Goal: Transaction & Acquisition: Purchase product/service

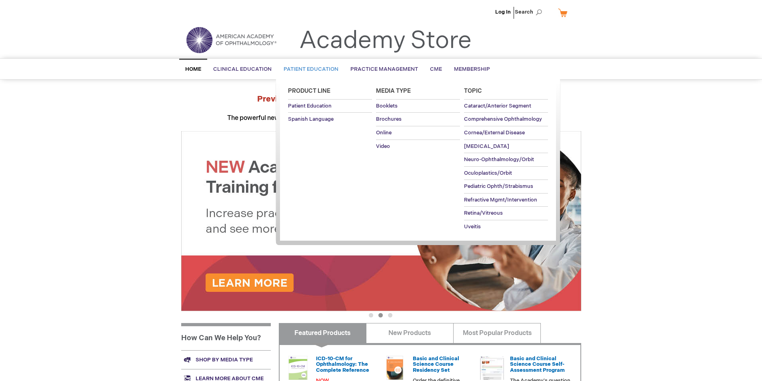
click at [299, 77] on link "Patient Education" at bounding box center [310, 70] width 67 height 20
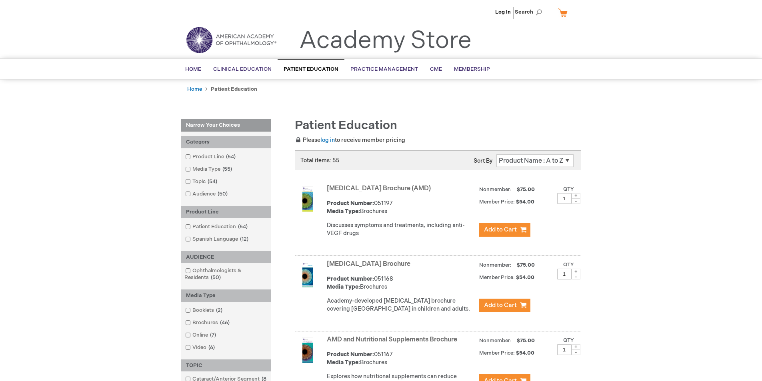
click at [192, 324] on span at bounding box center [192, 322] width 0 height 6
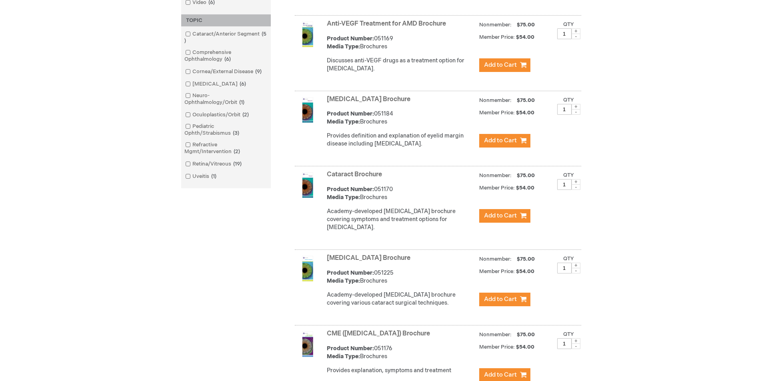
scroll to position [440, 0]
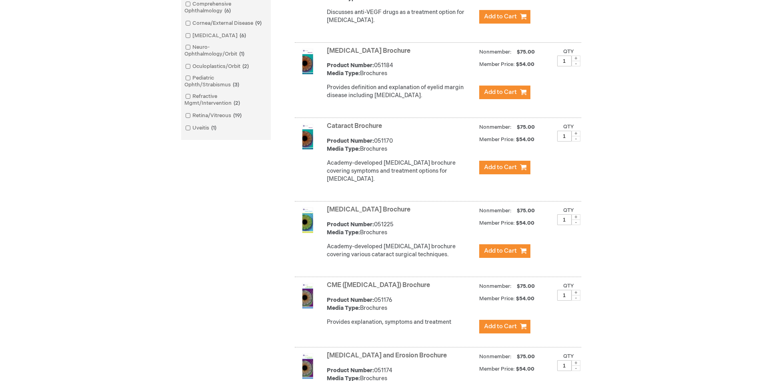
drag, startPoint x: 566, startPoint y: 228, endPoint x: 549, endPoint y: 229, distance: 17.2
click at [549, 227] on div "Nonmember: $75.00 Member Price: 1" at bounding box center [530, 215] width 102 height 24
click at [577, 225] on form "Qty 1 Add to Cart" at bounding box center [568, 215] width 22 height 19
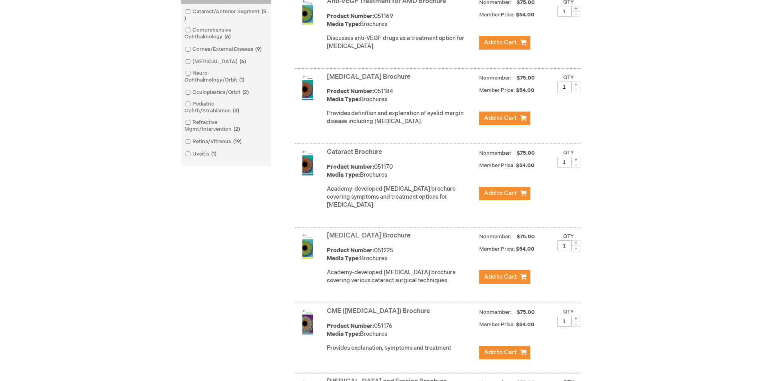
scroll to position [400, 0]
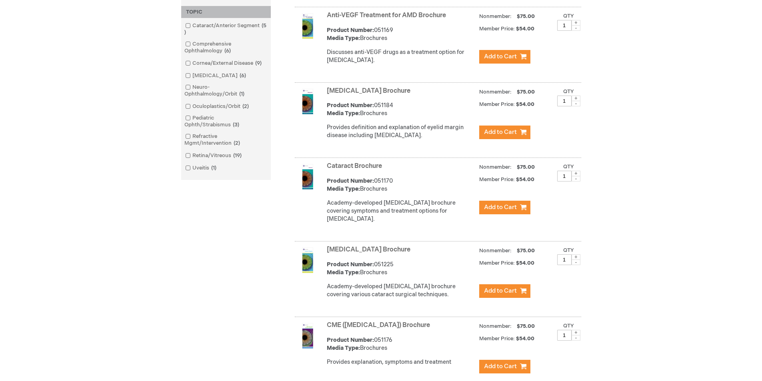
click at [575, 260] on span at bounding box center [575, 257] width 9 height 6
type input "2"
click at [378, 253] on link "Cataract Surgery Brochure" at bounding box center [369, 250] width 84 height 8
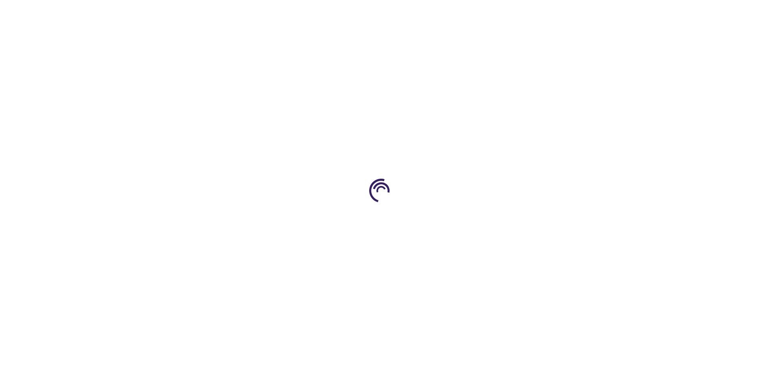
type input "1"
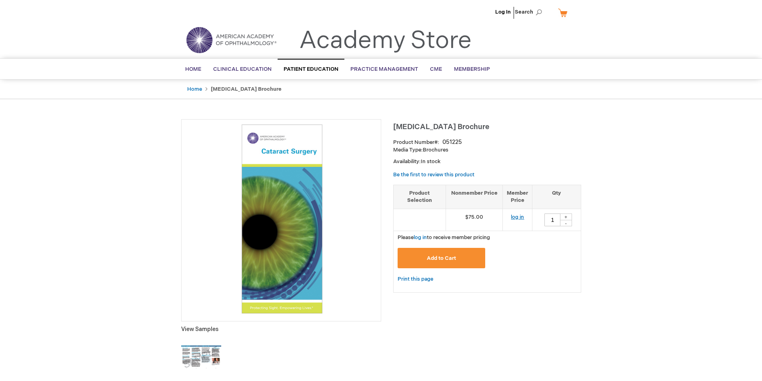
click at [510, 215] on link "log in" at bounding box center [516, 217] width 13 height 6
click at [564, 216] on div "+" at bounding box center [566, 216] width 12 height 7
type input "2"
click at [457, 250] on button "Add to Cart" at bounding box center [441, 258] width 88 height 20
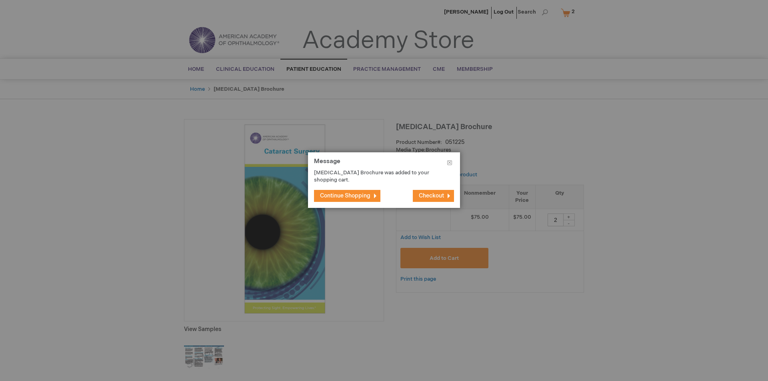
click at [368, 195] on span "Continue Shopping" at bounding box center [345, 195] width 50 height 7
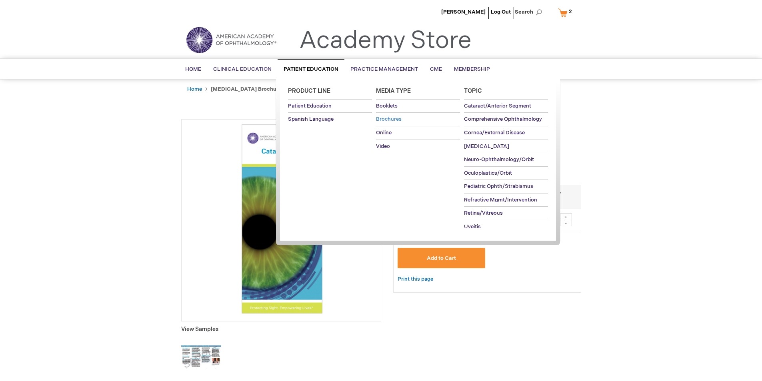
click at [402, 118] on link "Brochures" at bounding box center [418, 119] width 84 height 13
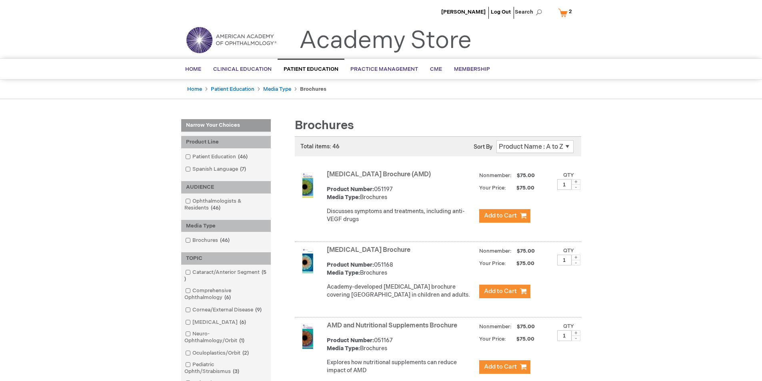
click at [568, 12] on span "2 2 items" at bounding box center [570, 12] width 6 height 10
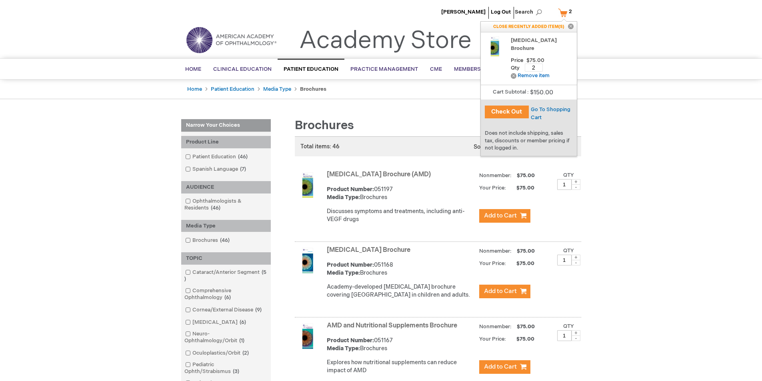
click at [520, 108] on button "Check Out" at bounding box center [506, 112] width 44 height 13
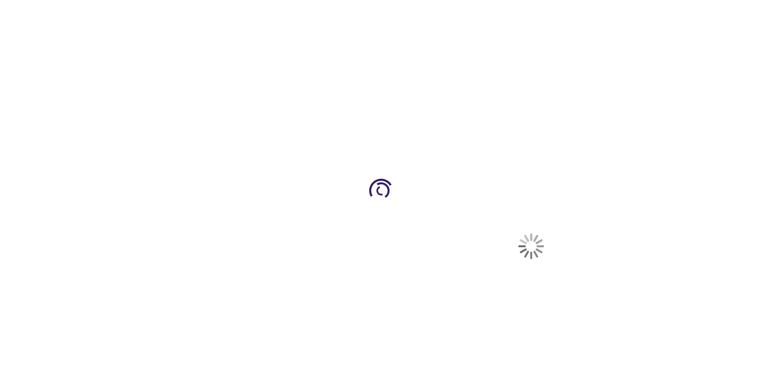
select select "US"
select select "34"
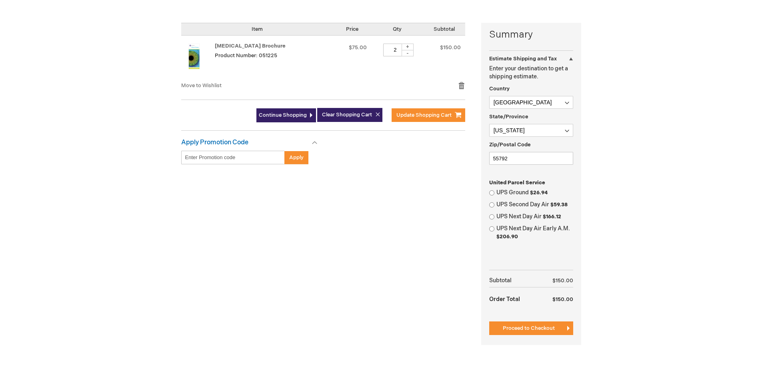
scroll to position [240, 0]
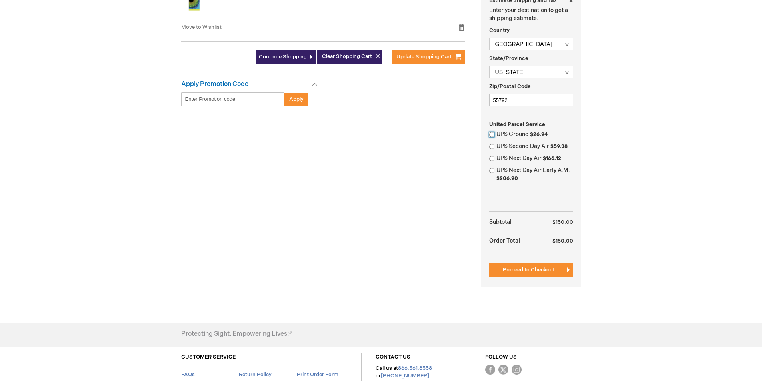
click at [491, 132] on input "UPS Ground $26.94" at bounding box center [491, 134] width 5 height 5
radio input "true"
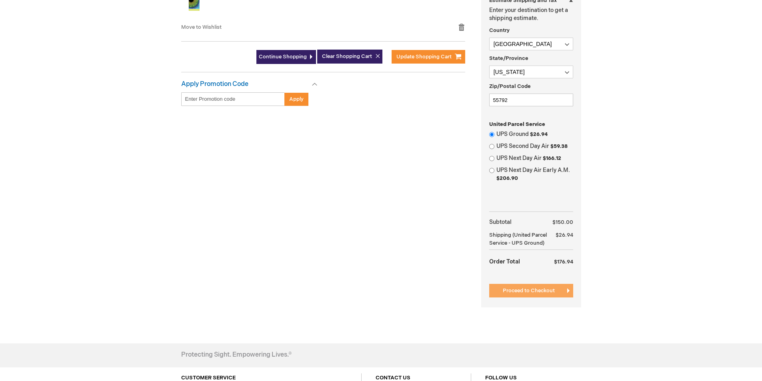
click at [539, 294] on span "Proceed to Checkout" at bounding box center [528, 290] width 52 height 6
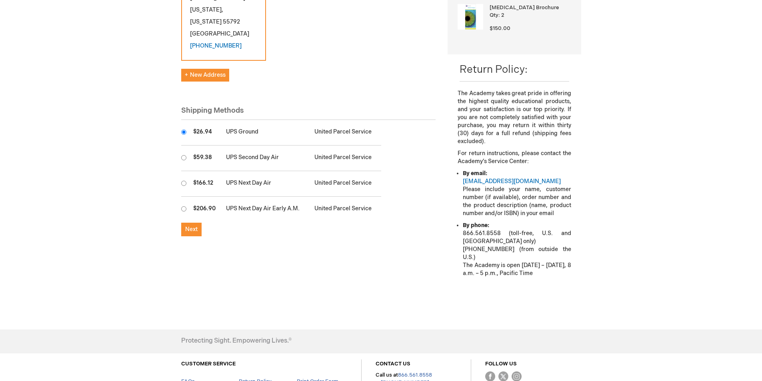
scroll to position [200, 0]
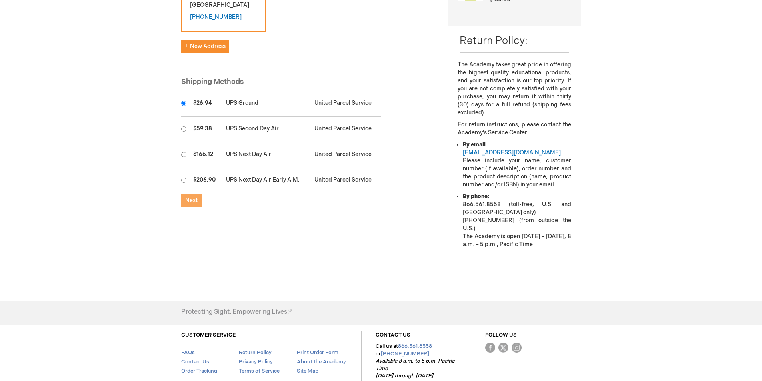
click at [190, 204] on span "Next" at bounding box center [191, 200] width 12 height 7
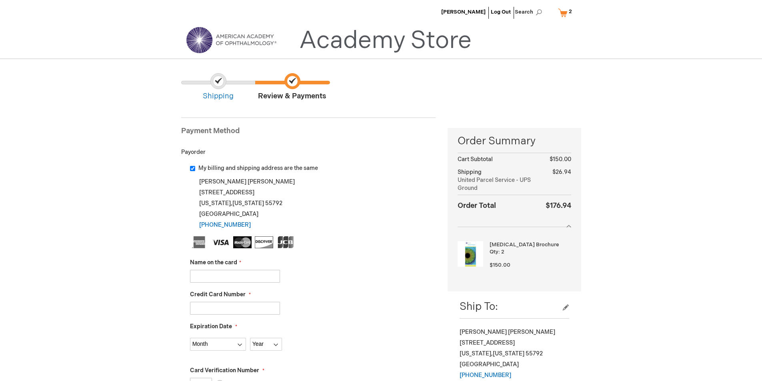
click at [268, 273] on input "Name on the card" at bounding box center [235, 276] width 90 height 13
type input "Bridget Sundell"
type input "371554856533002"
click at [209, 340] on select "Month 01 - January 02 - February 03 - March 04 - April 05 - May 06 - June 07 - …" at bounding box center [218, 344] width 56 height 13
select select "7"
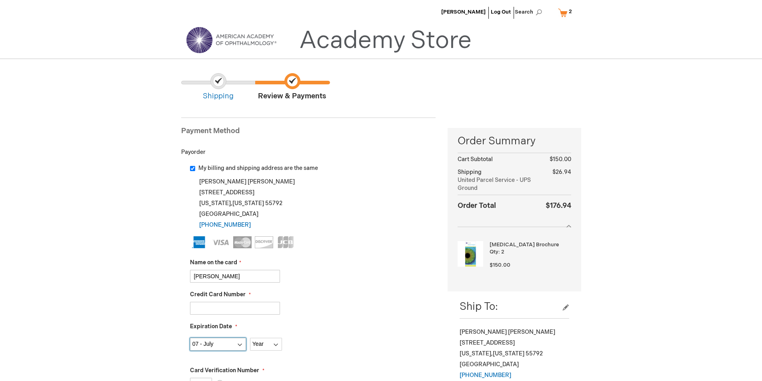
click at [190, 338] on select "Month 01 - January 02 - February 03 - March 04 - April 05 - May 06 - June 07 - …" at bounding box center [218, 344] width 56 height 13
click at [269, 345] on select "Year 2025 2026 2027 2028 2029 2030 2031 2032 2033 2034 2035" at bounding box center [266, 344] width 32 height 13
select select "2027"
click at [250, 338] on select "Year 2025 2026 2027 2028 2029 2030 2031 2032 2033 2034 2035" at bounding box center [266, 344] width 32 height 13
click at [372, 311] on div "371554856533002" at bounding box center [313, 308] width 246 height 13
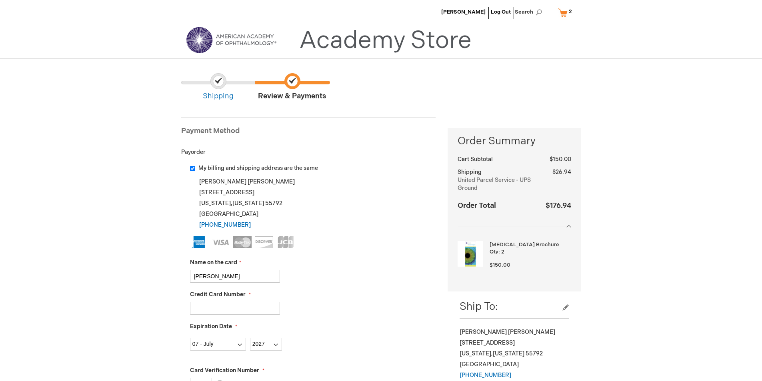
scroll to position [120, 0]
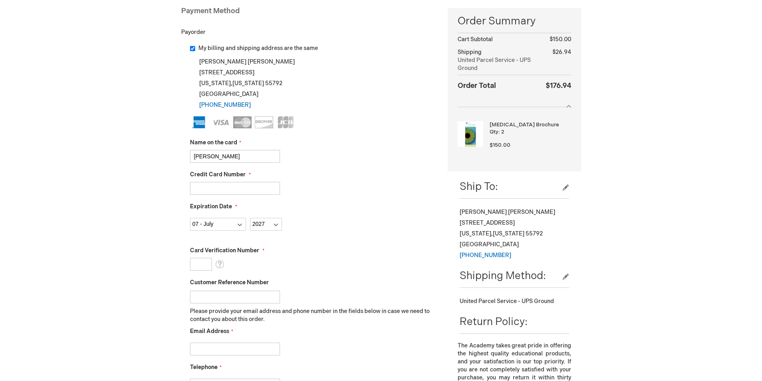
click at [194, 265] on input "Card Verification Number" at bounding box center [201, 264] width 22 height 13
type input "3236"
click at [263, 347] on input "Email Address" at bounding box center [235, 349] width 90 height 13
type input "kstanaway@sundelleye.com"
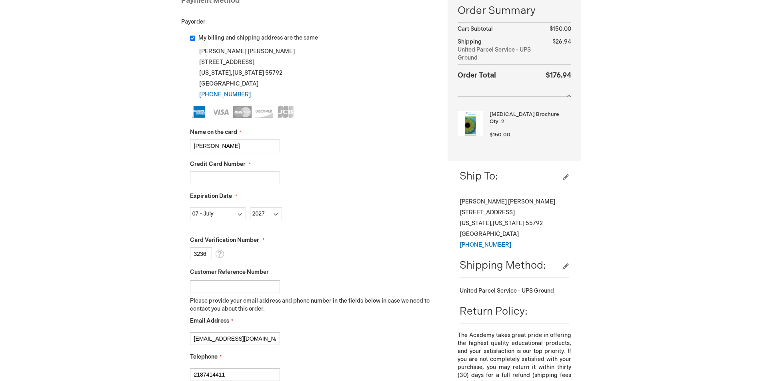
type input "2187414411"
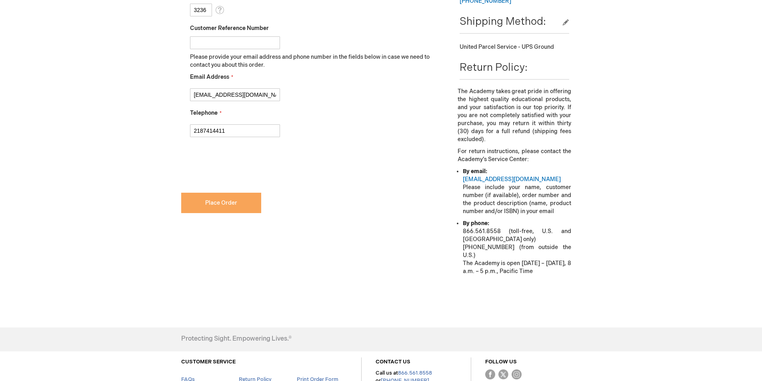
checkbox input "true"
click at [228, 203] on span "Place Order" at bounding box center [221, 202] width 32 height 7
